Goal: Information Seeking & Learning: Learn about a topic

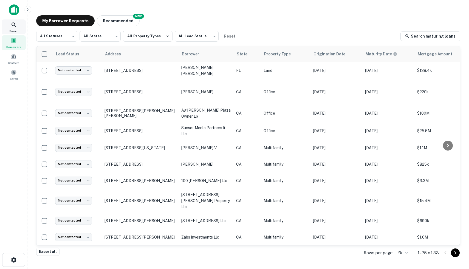
click at [9, 22] on div "Search" at bounding box center [14, 26] width 24 height 15
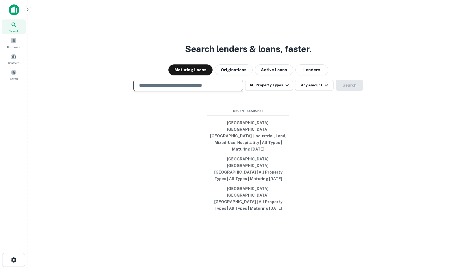
click at [160, 89] on input "text" at bounding box center [188, 85] width 105 height 6
type input "**********"
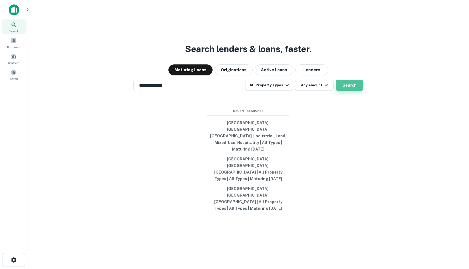
click at [351, 91] on button "Search" at bounding box center [348, 85] width 27 height 11
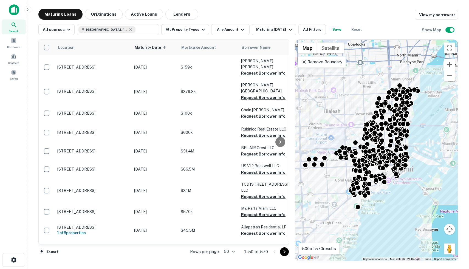
click at [303, 62] on icon at bounding box center [303, 61] width 3 height 3
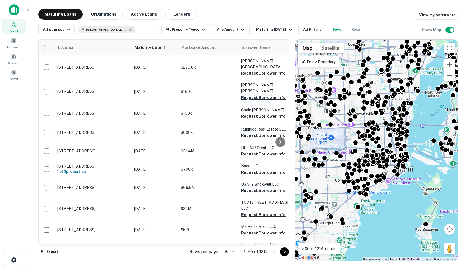
click at [304, 63] on icon at bounding box center [303, 61] width 4 height 4
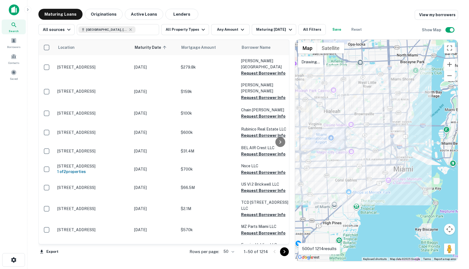
drag, startPoint x: 359, startPoint y: 153, endPoint x: 354, endPoint y: 101, distance: 52.1
click at [356, 149] on div at bounding box center [376, 150] width 163 height 221
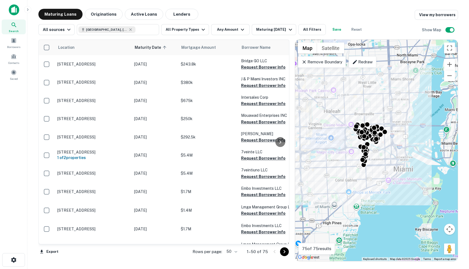
click at [304, 63] on icon at bounding box center [303, 61] width 5 height 5
